Goal: Check status

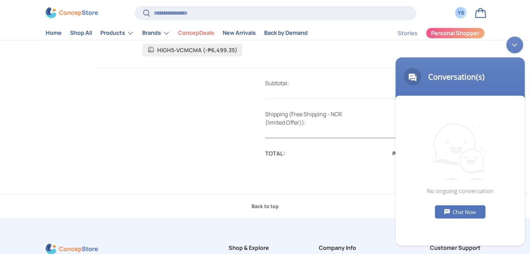
scroll to position [279, 0]
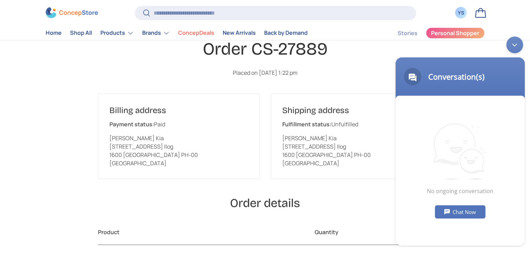
scroll to position [69, 0]
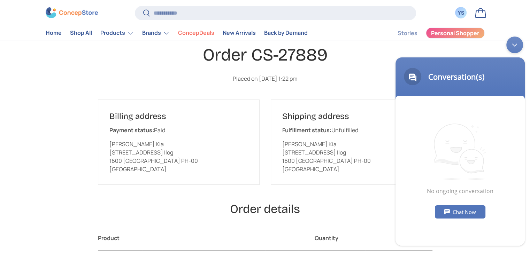
click at [517, 49] on div "Minimize live chat window" at bounding box center [514, 44] width 17 height 17
